Goal: Task Accomplishment & Management: Manage account settings

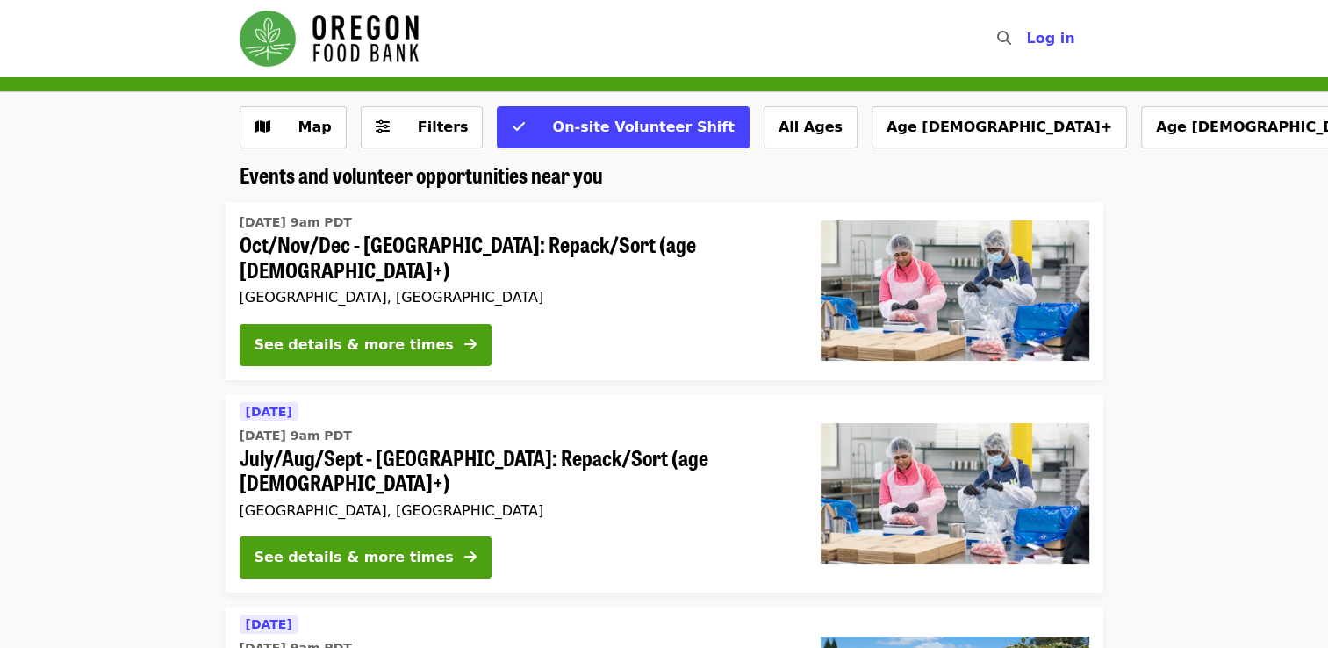
click at [332, 251] on span "Oct/Nov/Dec - Beaverton: Repack/Sort (age 10+)" at bounding box center [516, 257] width 553 height 51
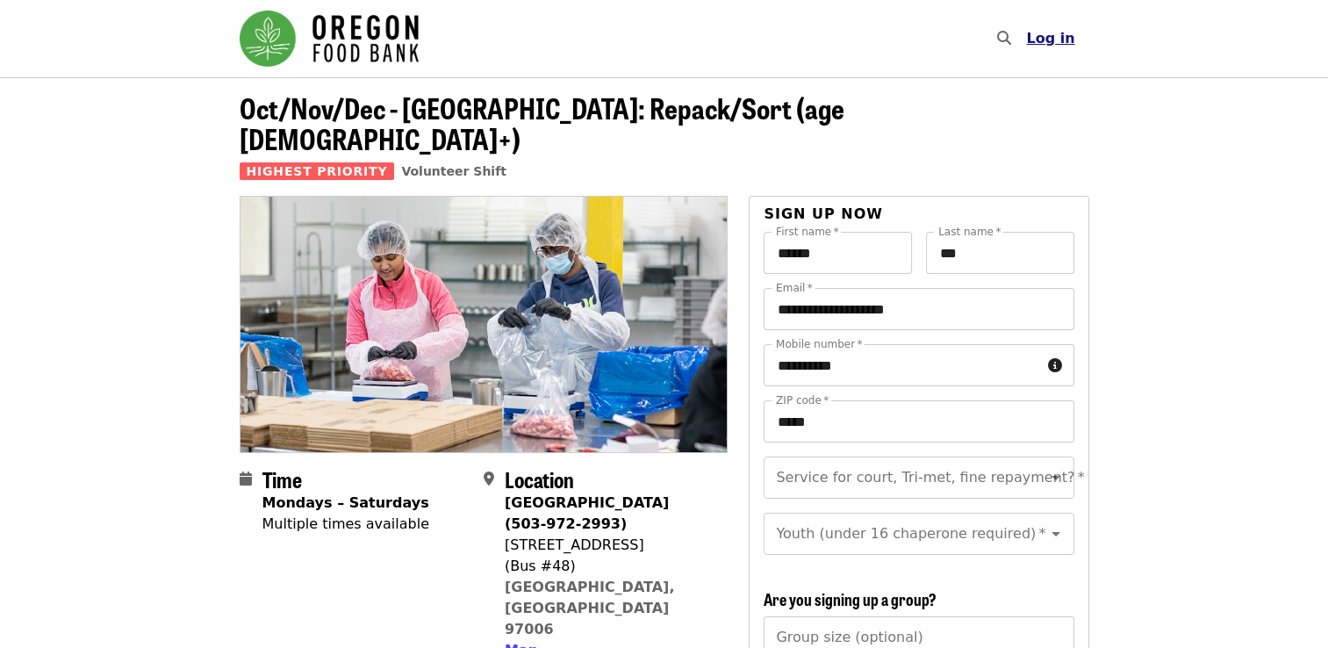
click at [1048, 33] on span "Log in" at bounding box center [1050, 38] width 48 height 17
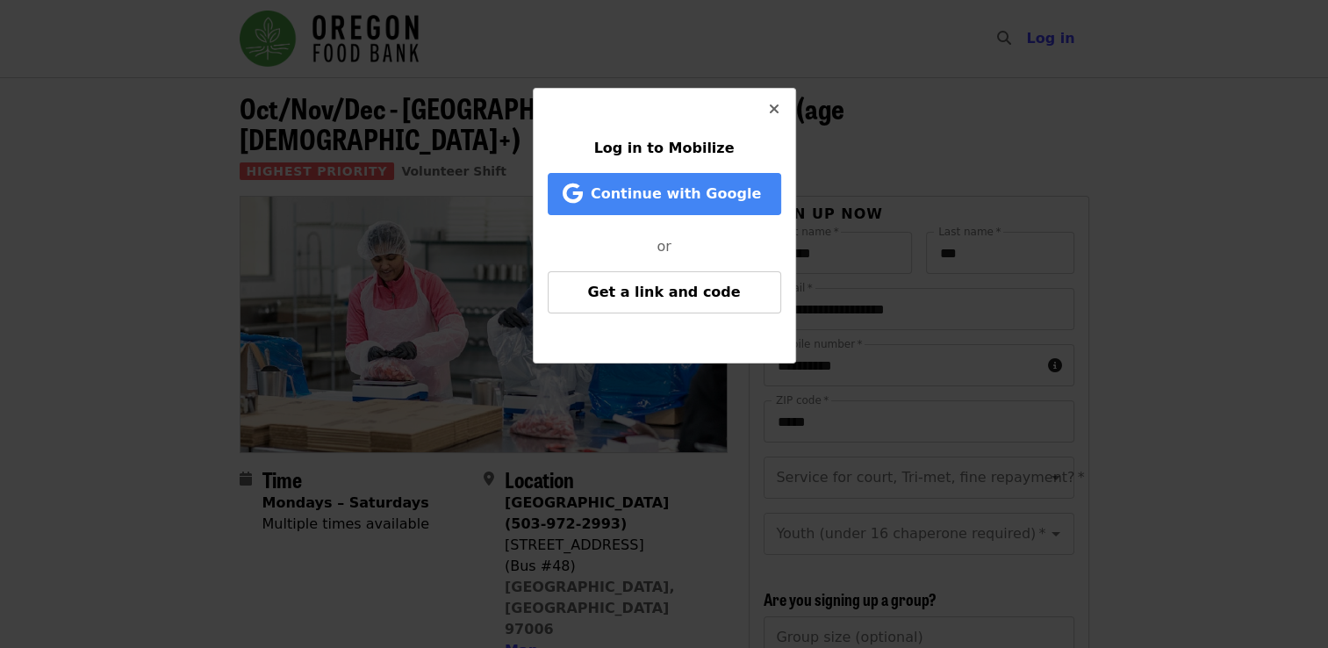
click at [771, 115] on icon "times icon" at bounding box center [774, 109] width 11 height 17
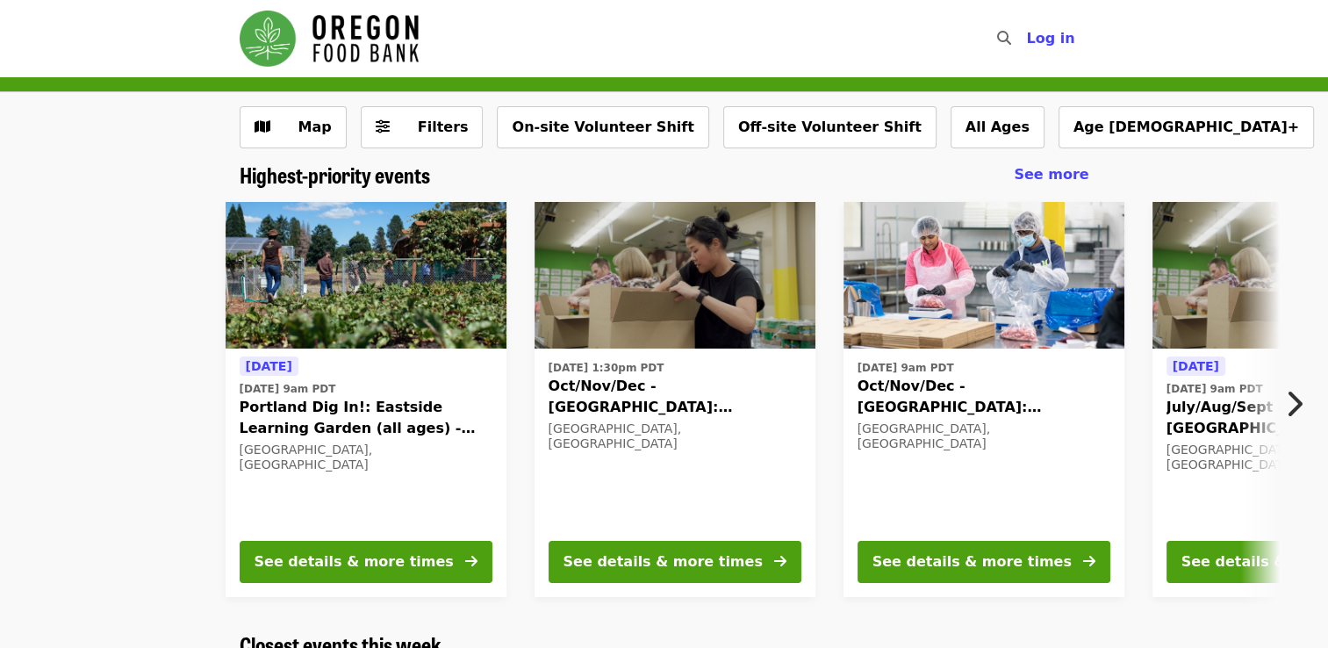
click at [945, 404] on span "Oct/Nov/Dec - [GEOGRAPHIC_DATA]: Repack/Sort (age [DEMOGRAPHIC_DATA]+)" at bounding box center [983, 397] width 253 height 42
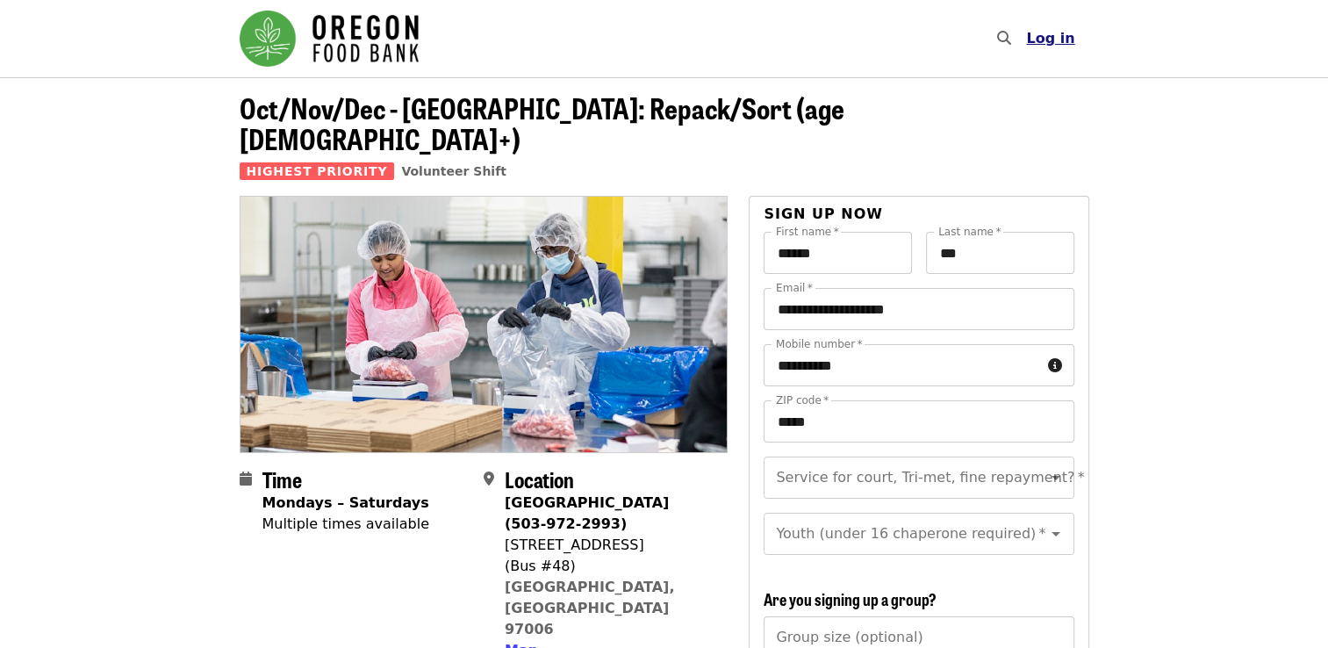
click at [1051, 46] on span "Log in" at bounding box center [1050, 38] width 48 height 17
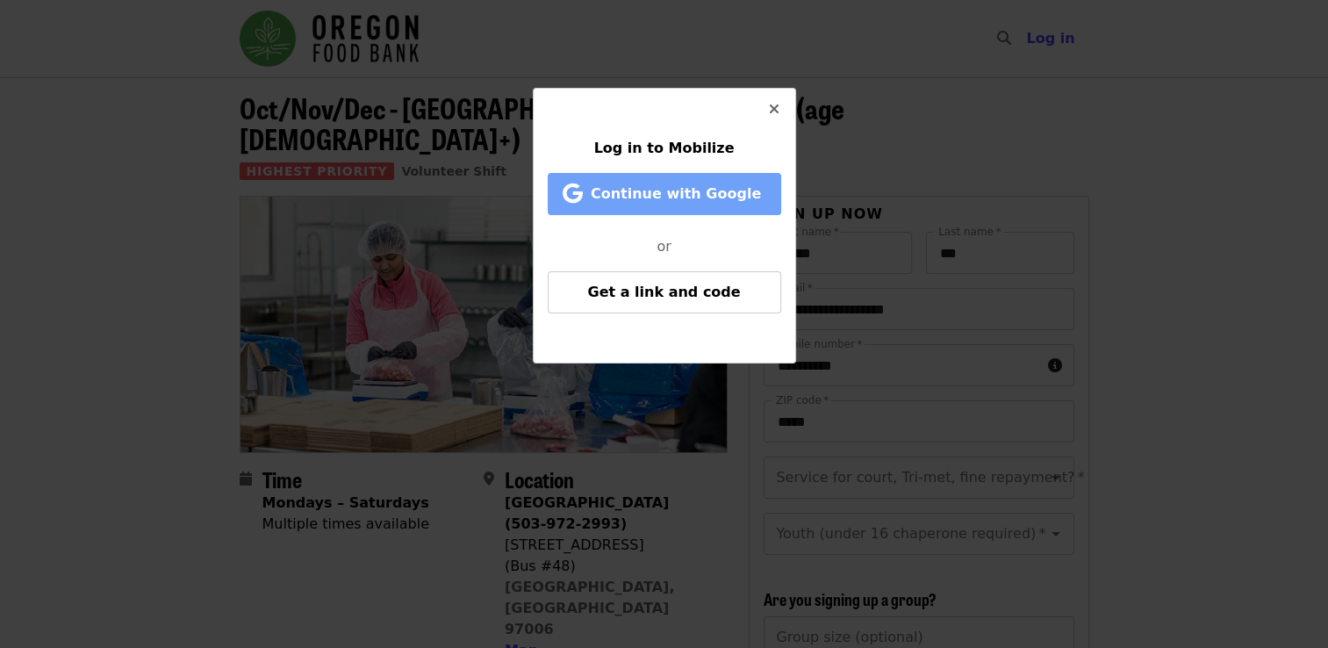
click at [703, 185] on span "Continue with Google" at bounding box center [676, 193] width 170 height 17
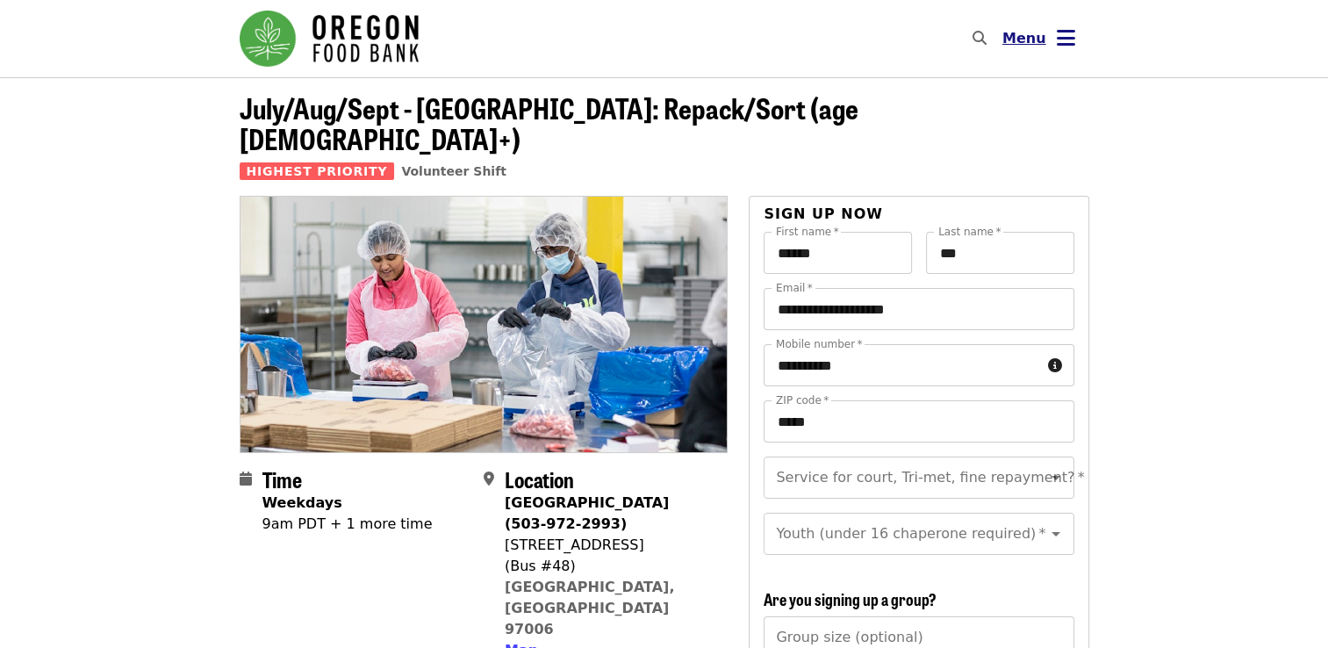
click at [1074, 47] on icon "bars icon" at bounding box center [1066, 37] width 18 height 25
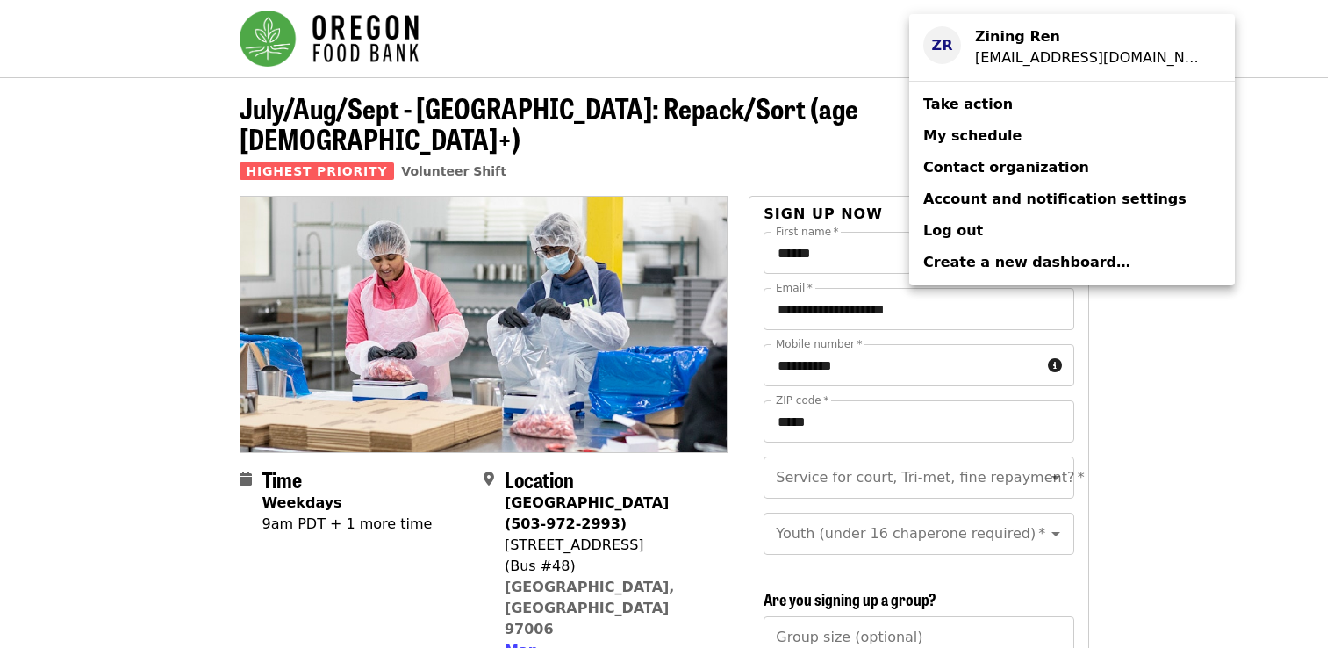
click at [1060, 58] on div "[EMAIL_ADDRESS][DOMAIN_NAME]" at bounding box center [1091, 57] width 232 height 21
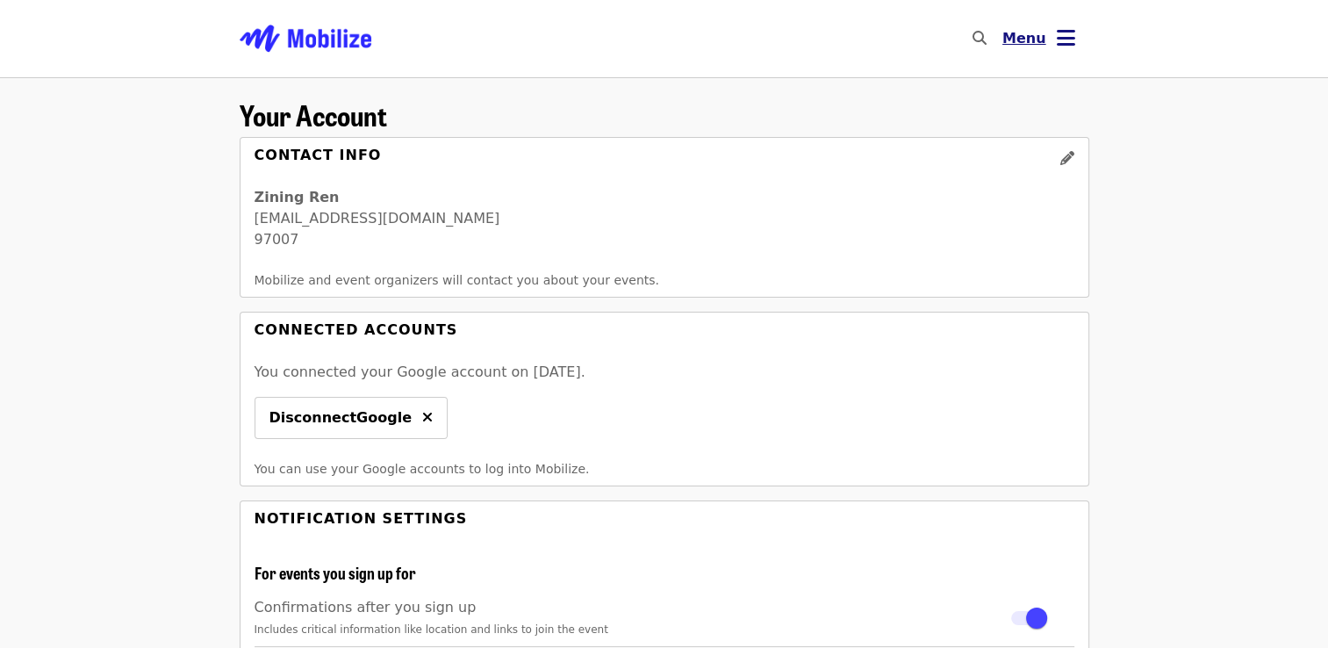
click at [1049, 36] on button "Menu" at bounding box center [1038, 39] width 101 height 42
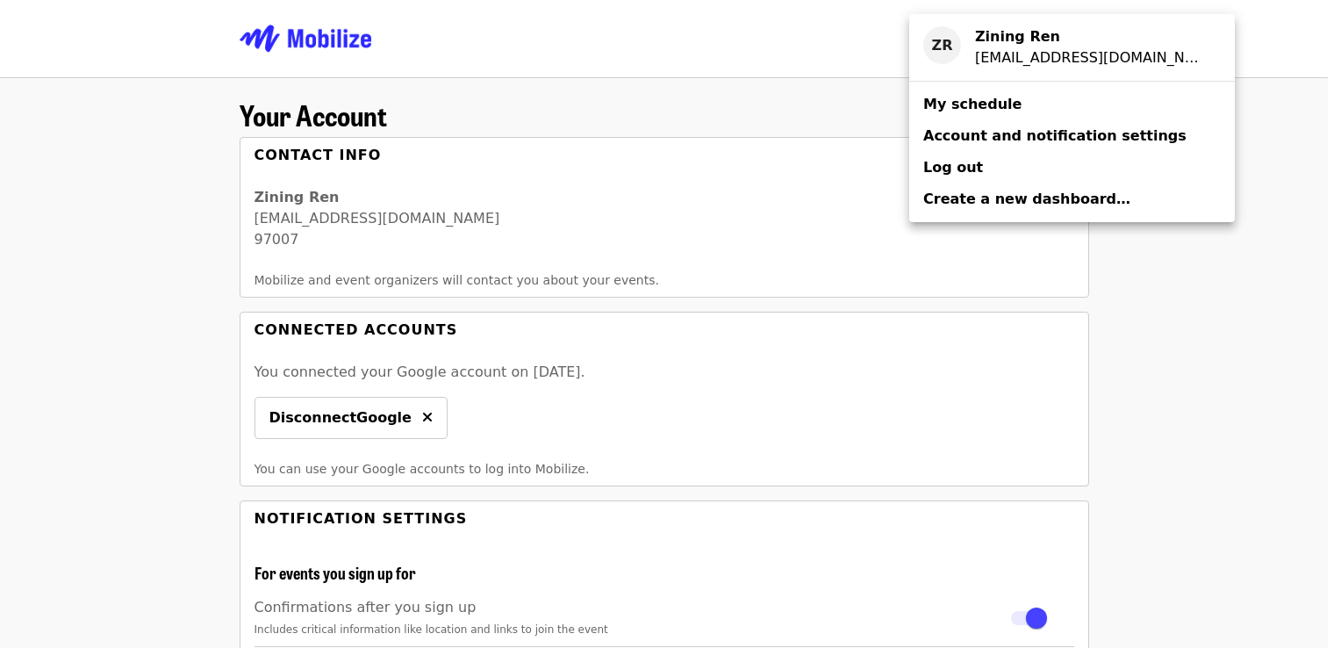
click at [965, 109] on span "My schedule" at bounding box center [972, 104] width 98 height 17
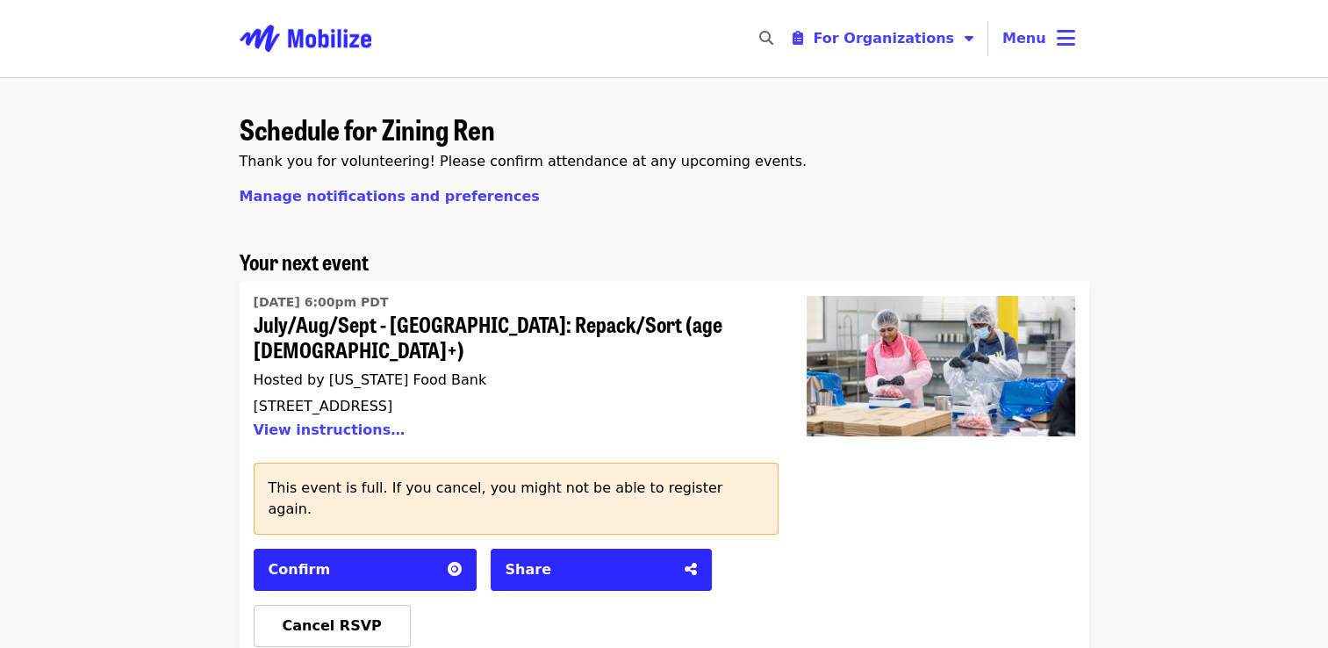
scroll to position [176, 0]
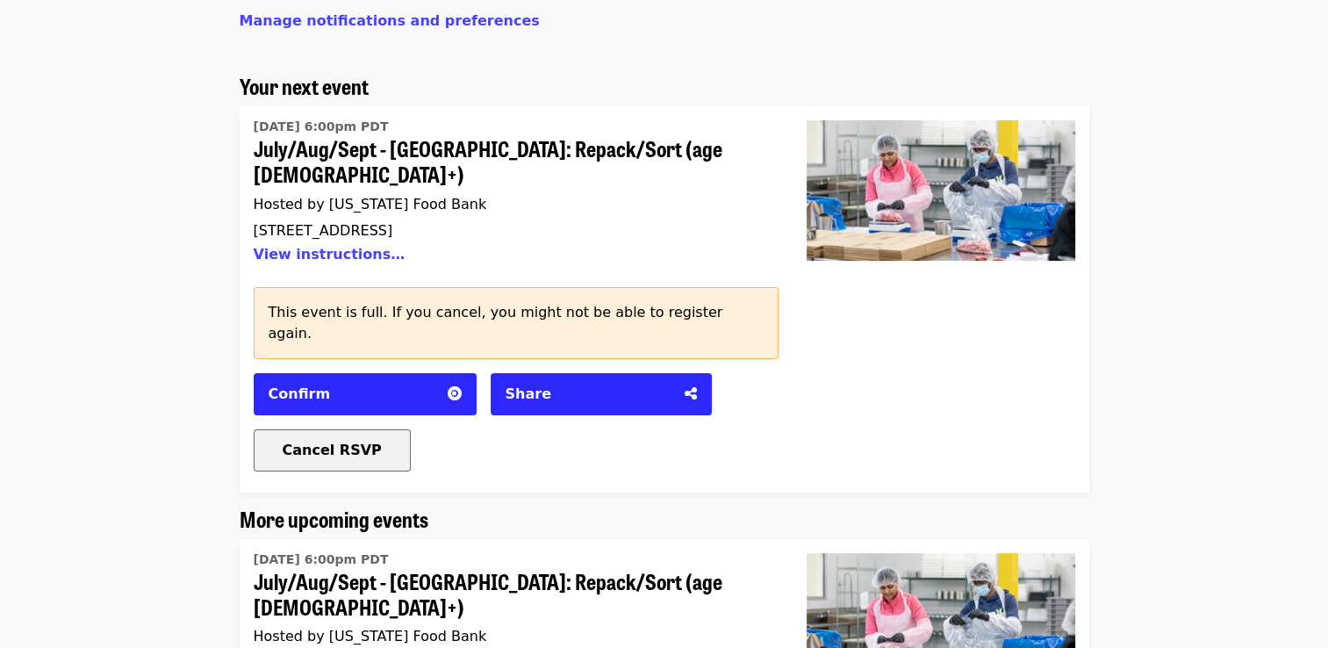
click at [341, 441] on span "Cancel RSVP" at bounding box center [332, 449] width 99 height 17
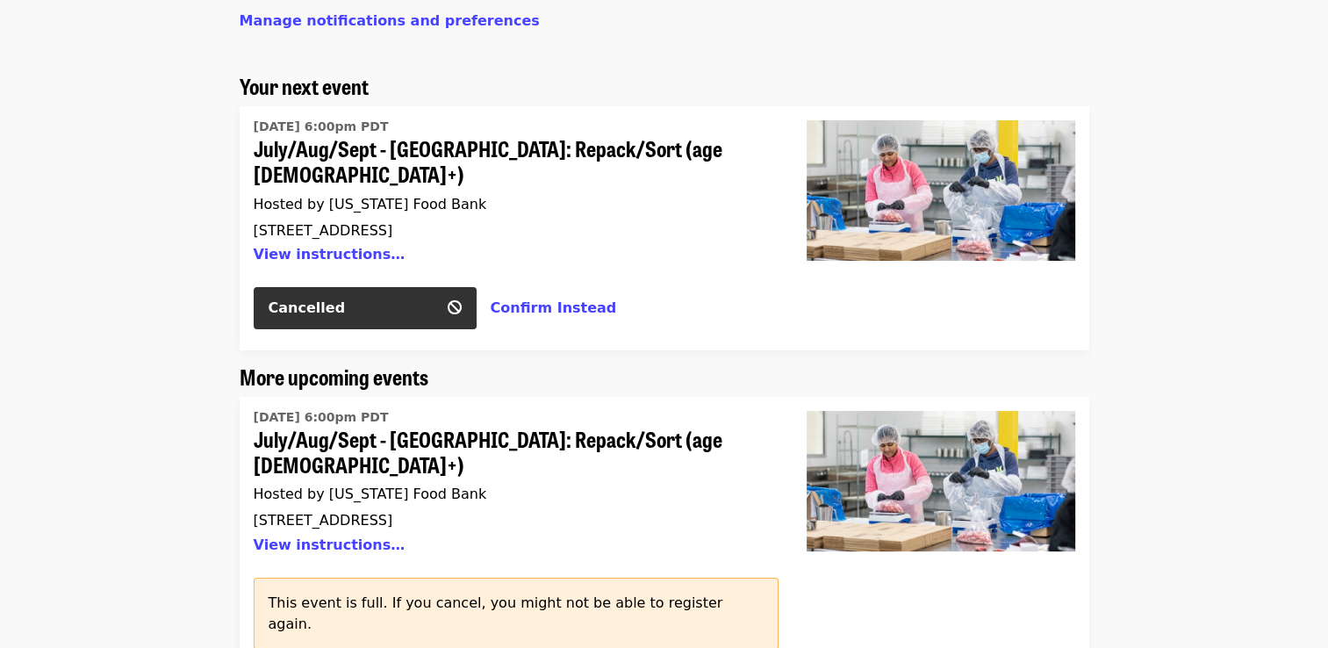
scroll to position [0, 0]
